Goal: Information Seeking & Learning: Check status

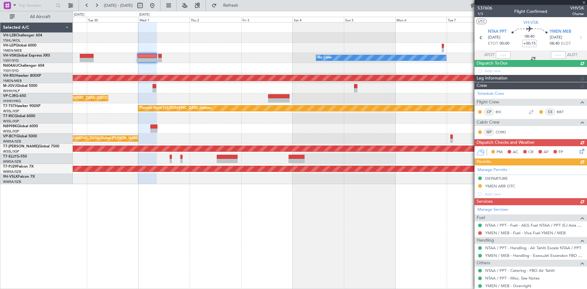
scroll to position [100, 0]
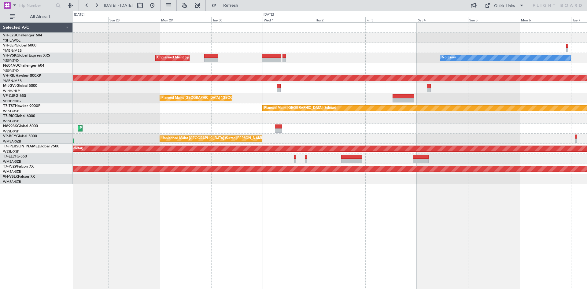
click at [227, 231] on div "Unplanned Maint Sydney ([PERSON_NAME] Intl) No Crew Planned Maint [GEOGRAPHIC_D…" at bounding box center [330, 155] width 515 height 267
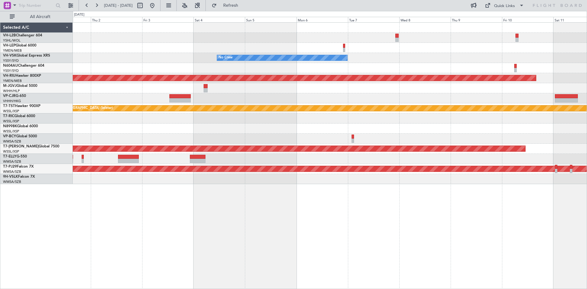
click at [142, 143] on div "No Crew Unplanned Maint Sydney ([PERSON_NAME] Intl) Planned Maint [GEOGRAPHIC_D…" at bounding box center [330, 104] width 514 height 162
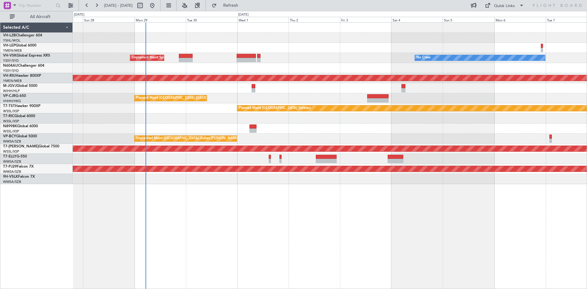
click at [35, 27] on div "Selected A/C" at bounding box center [36, 28] width 73 height 10
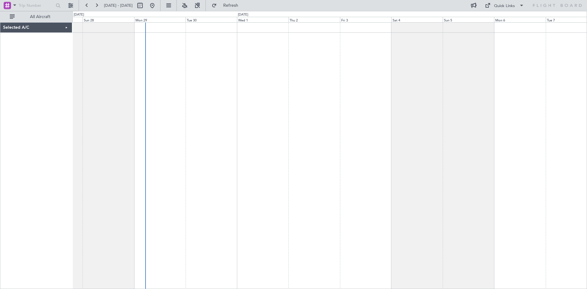
click at [35, 27] on div "Selected A/C" at bounding box center [36, 28] width 72 height 10
click at [10, 16] on button "All Aircraft" at bounding box center [37, 17] width 60 height 10
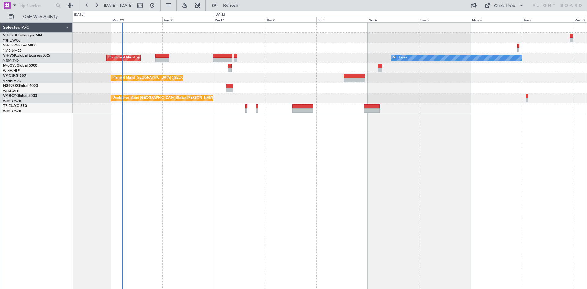
click at [214, 142] on div "Unplanned Maint Sydney (Kingsford Smith Intl) No Crew Planned Maint Hong Kong (…" at bounding box center [330, 155] width 515 height 267
